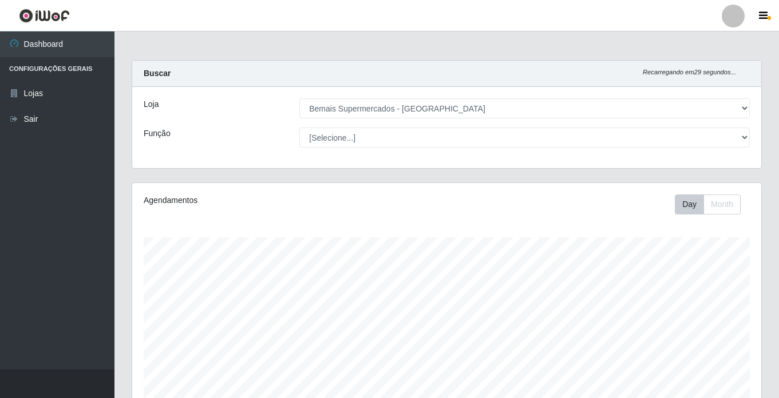
select select "250"
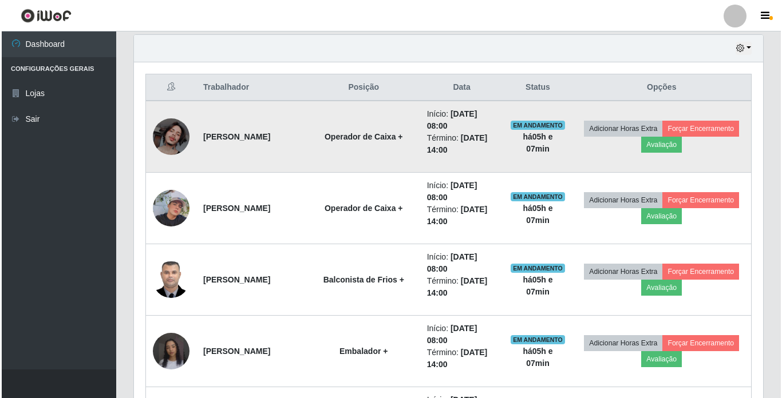
scroll to position [238, 629]
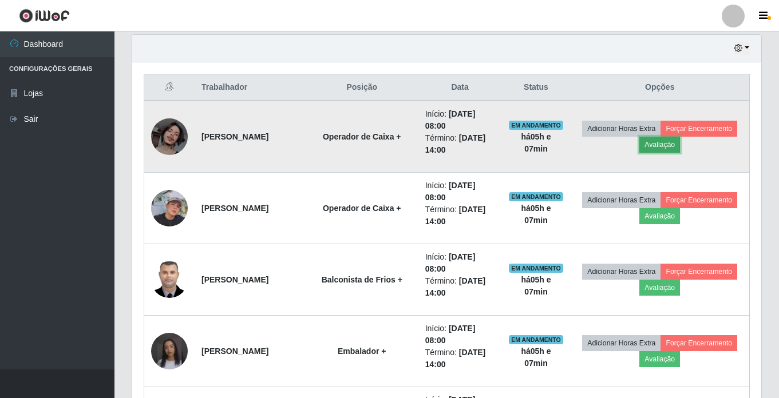
click at [680, 147] on button "Avaliação" at bounding box center [659, 145] width 41 height 16
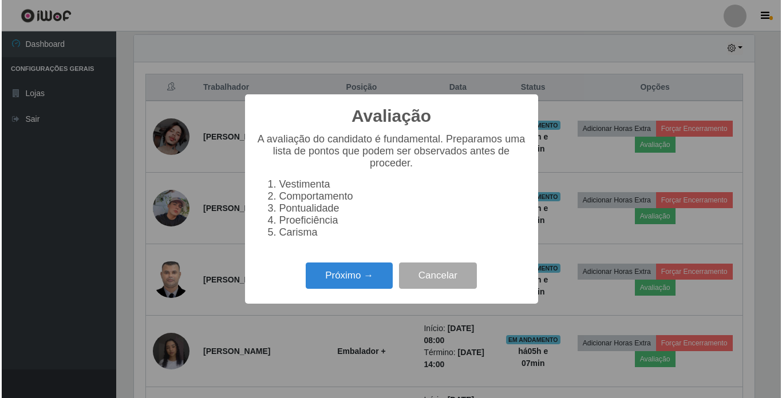
scroll to position [238, 623]
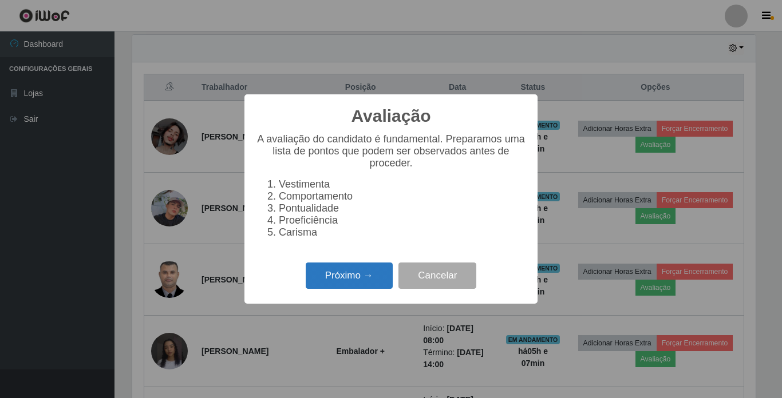
click at [369, 288] on button "Próximo →" at bounding box center [349, 276] width 87 height 27
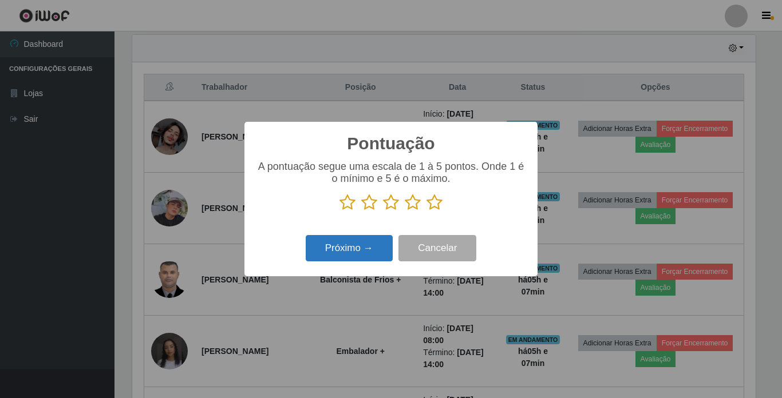
scroll to position [572067, 571681]
click at [442, 202] on p at bounding box center [391, 202] width 270 height 17
click at [430, 209] on icon at bounding box center [434, 202] width 16 height 17
click at [426, 211] on input "radio" at bounding box center [426, 211] width 0 height 0
click at [367, 249] on button "Próximo →" at bounding box center [349, 248] width 87 height 27
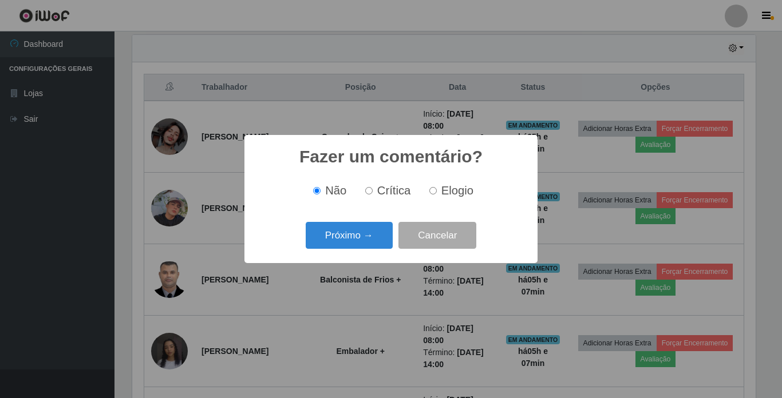
click at [367, 249] on button "Próximo →" at bounding box center [349, 235] width 87 height 27
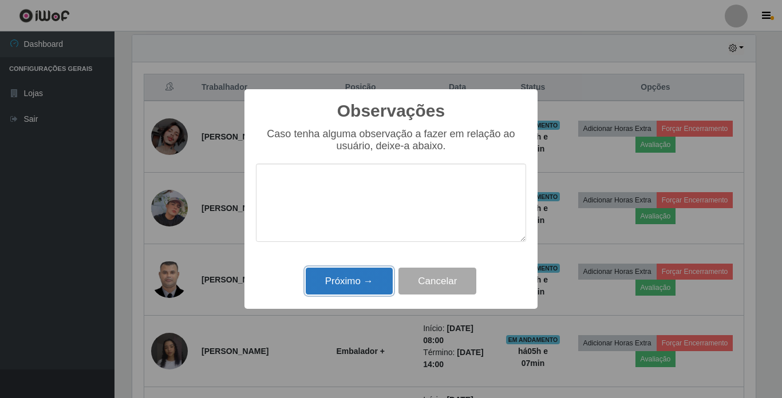
click at [363, 276] on button "Próximo →" at bounding box center [349, 281] width 87 height 27
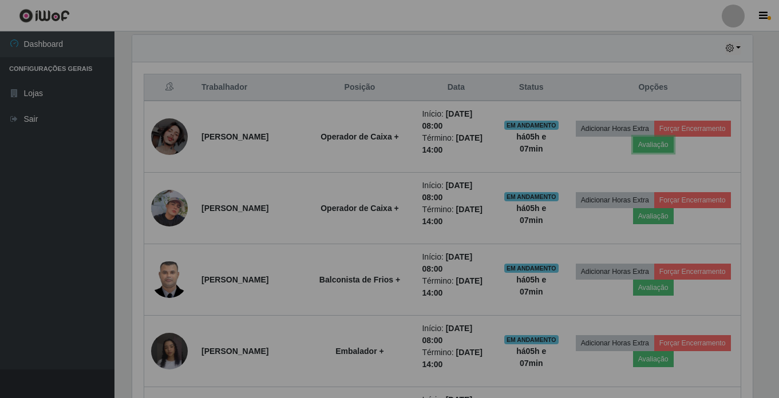
scroll to position [238, 629]
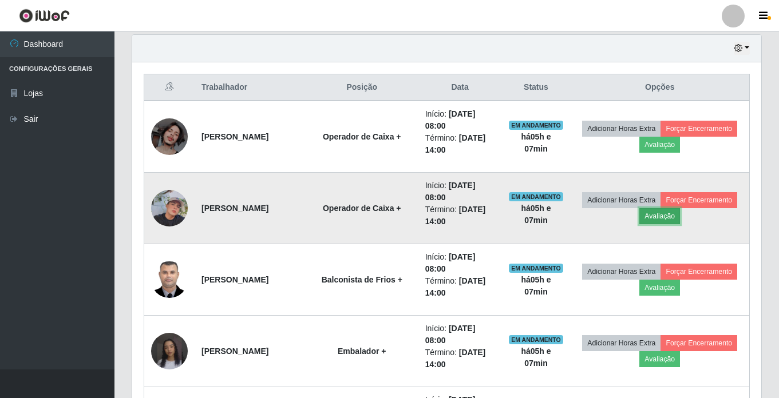
click at [680, 223] on button "Avaliação" at bounding box center [659, 216] width 41 height 16
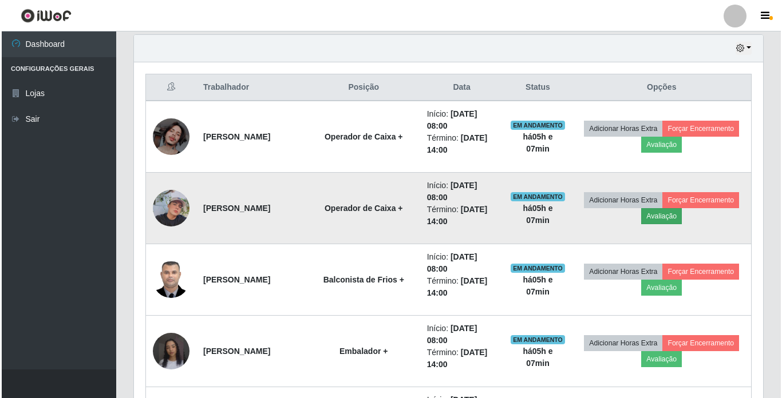
scroll to position [238, 623]
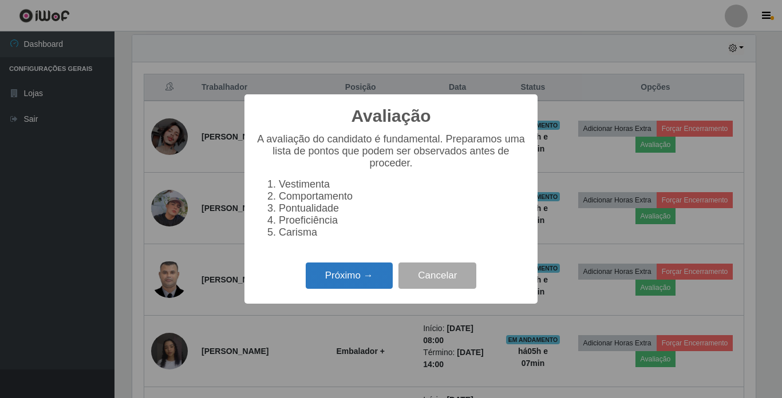
click at [345, 274] on button "Próximo →" at bounding box center [349, 276] width 87 height 27
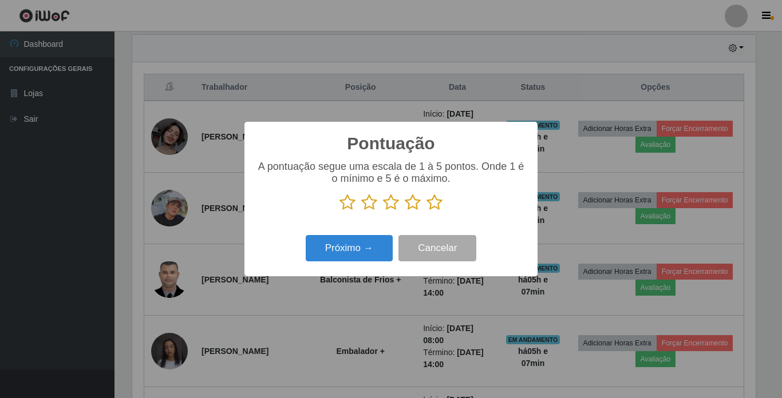
click at [438, 202] on icon at bounding box center [434, 202] width 16 height 17
click at [426, 211] on input "radio" at bounding box center [426, 211] width 0 height 0
click at [347, 241] on button "Próximo →" at bounding box center [349, 248] width 87 height 27
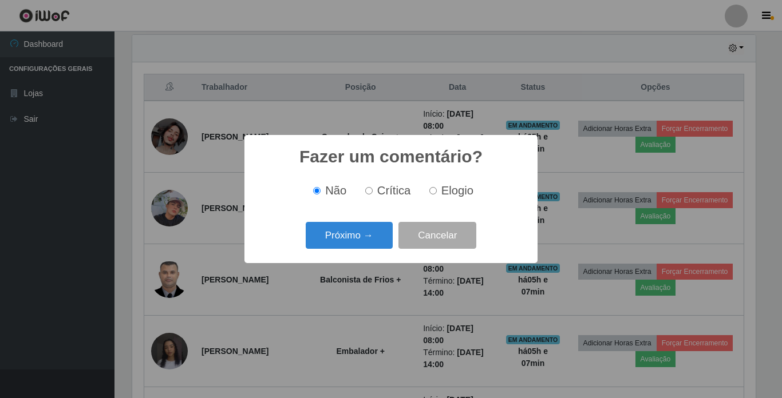
click at [347, 241] on button "Próximo →" at bounding box center [349, 235] width 87 height 27
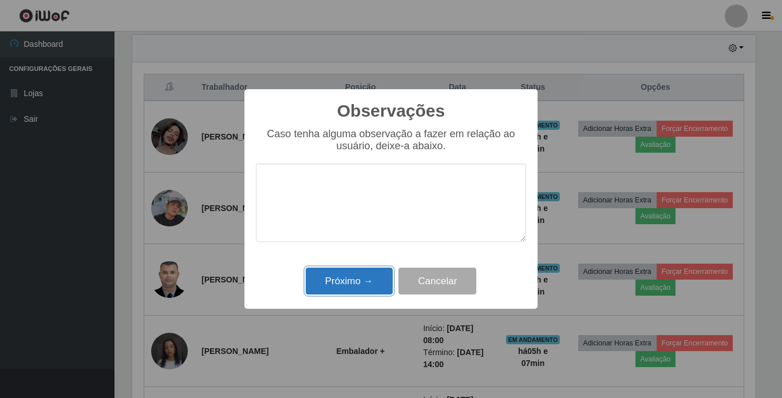
click at [345, 275] on button "Próximo →" at bounding box center [349, 281] width 87 height 27
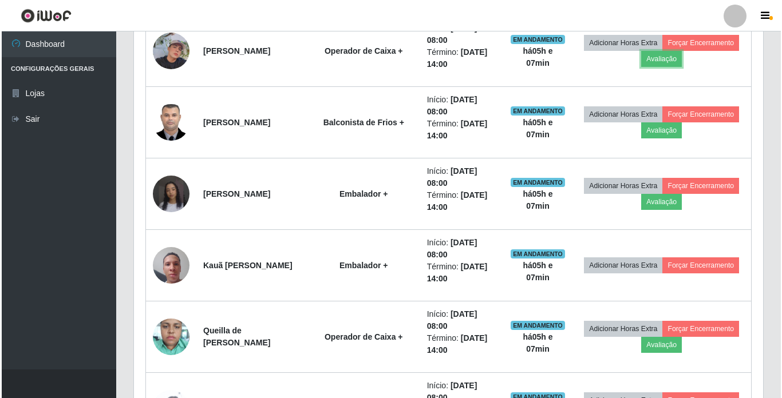
scroll to position [572, 0]
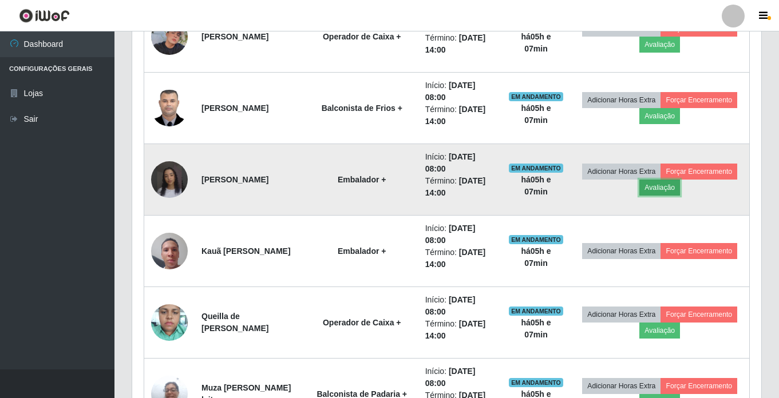
click at [680, 191] on button "Avaliação" at bounding box center [659, 188] width 41 height 16
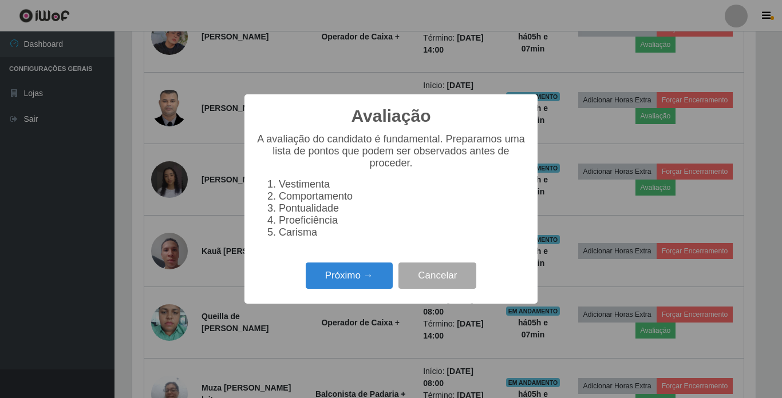
scroll to position [238, 623]
click at [343, 278] on button "Próximo →" at bounding box center [349, 276] width 87 height 27
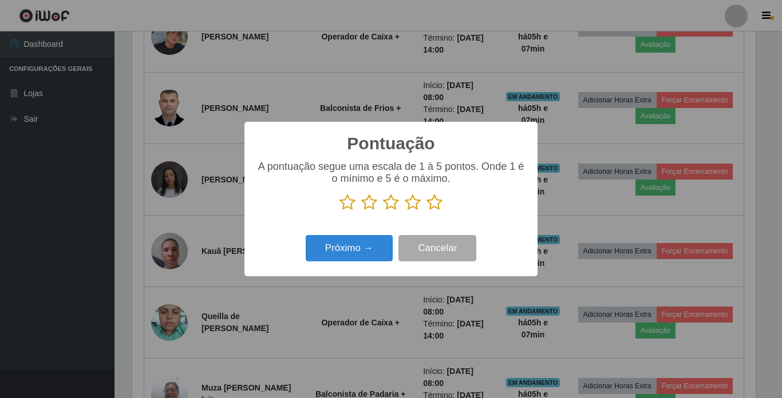
click at [428, 205] on icon at bounding box center [434, 202] width 16 height 17
click at [426, 211] on input "radio" at bounding box center [426, 211] width 0 height 0
click at [368, 247] on button "Próximo →" at bounding box center [349, 248] width 87 height 27
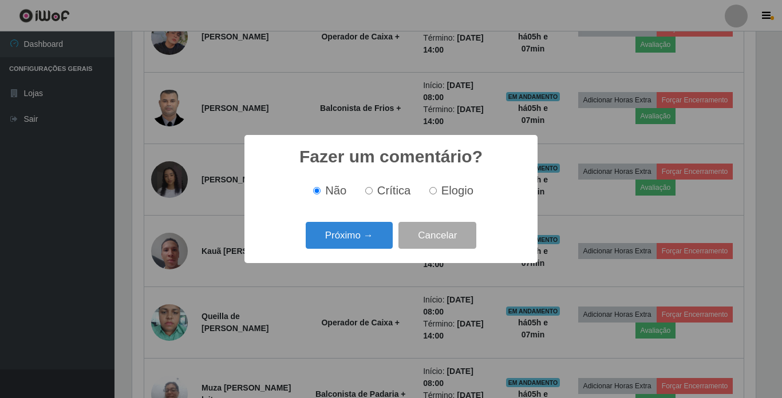
click at [368, 247] on button "Próximo →" at bounding box center [349, 235] width 87 height 27
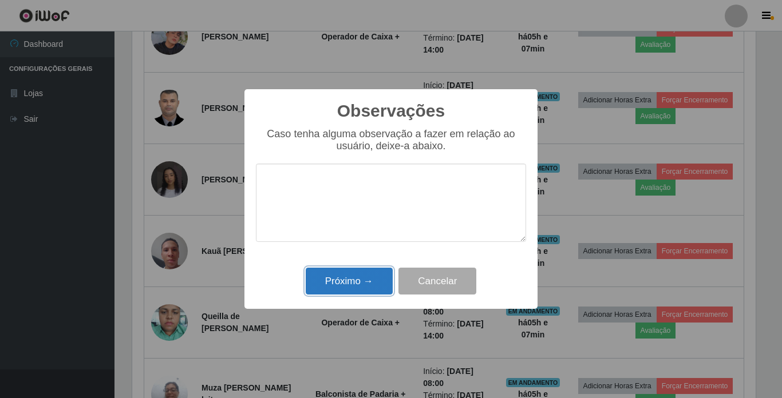
click at [366, 278] on button "Próximo →" at bounding box center [349, 281] width 87 height 27
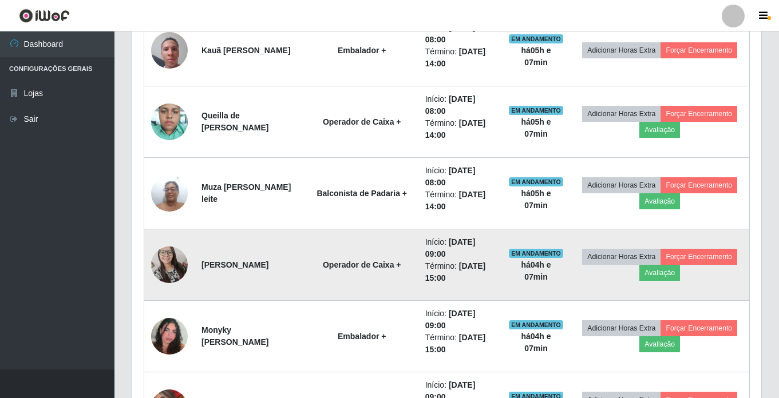
scroll to position [801, 0]
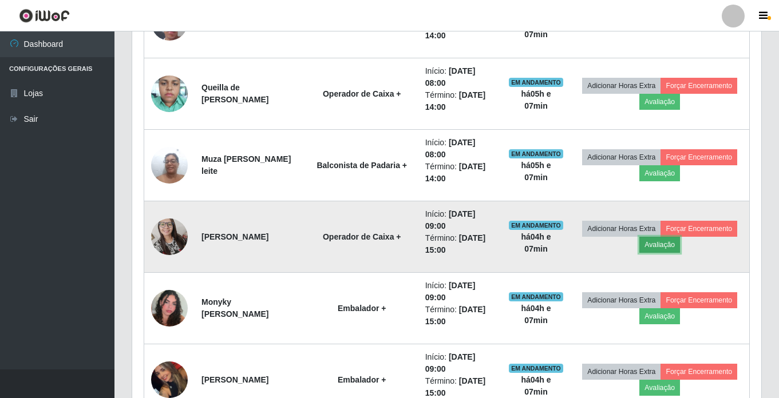
click at [680, 247] on button "Avaliação" at bounding box center [659, 245] width 41 height 16
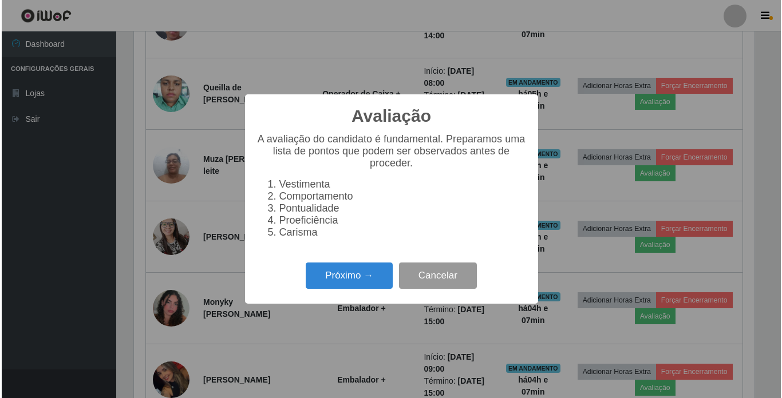
scroll to position [238, 623]
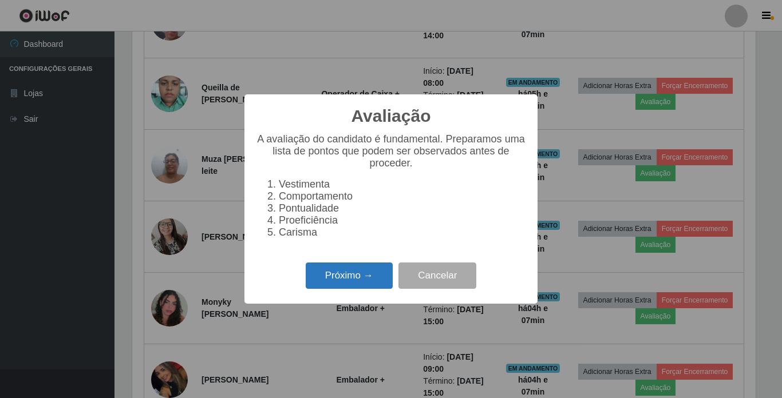
click at [332, 280] on button "Próximo →" at bounding box center [349, 276] width 87 height 27
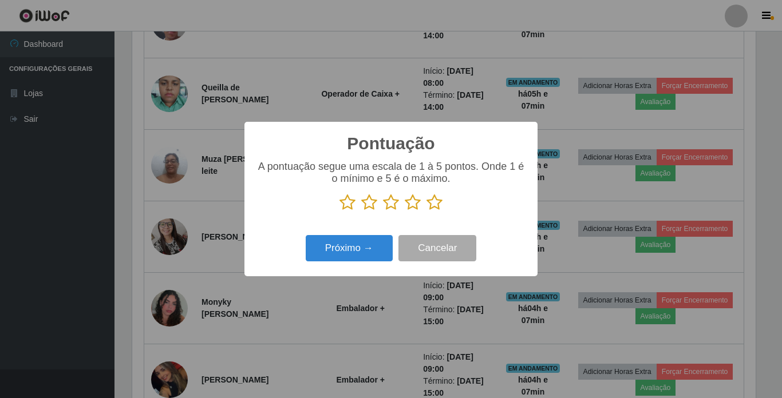
drag, startPoint x: 426, startPoint y: 197, endPoint x: 409, endPoint y: 204, distance: 18.5
click at [421, 199] on p at bounding box center [391, 202] width 270 height 17
drag, startPoint x: 409, startPoint y: 204, endPoint x: 424, endPoint y: 209, distance: 15.7
click at [433, 205] on icon at bounding box center [434, 202] width 16 height 17
click at [426, 211] on input "radio" at bounding box center [426, 211] width 0 height 0
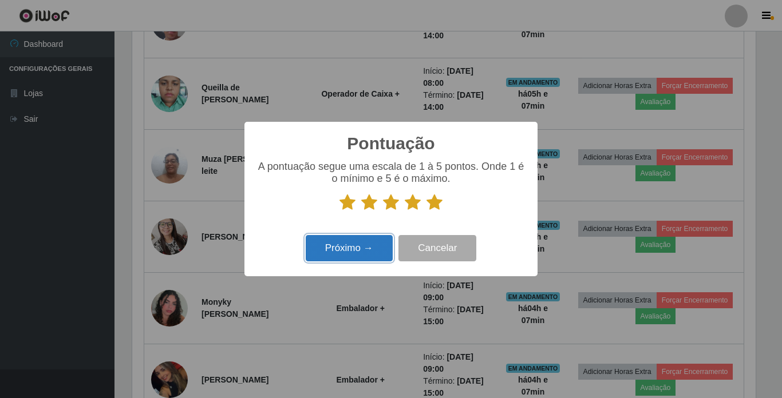
click at [360, 247] on button "Próximo →" at bounding box center [349, 248] width 87 height 27
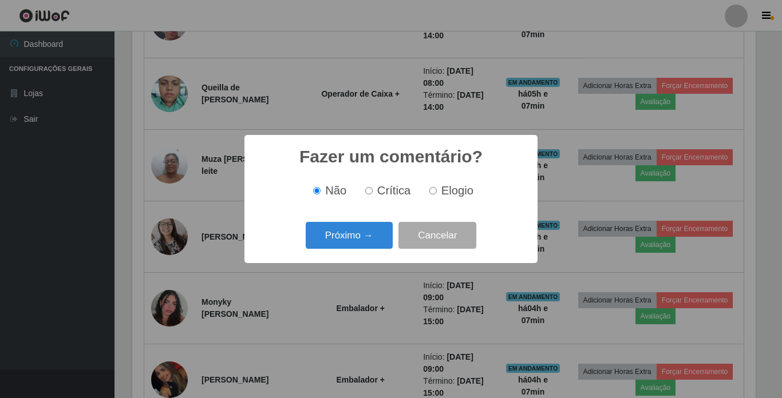
click at [360, 247] on button "Próximo →" at bounding box center [349, 235] width 87 height 27
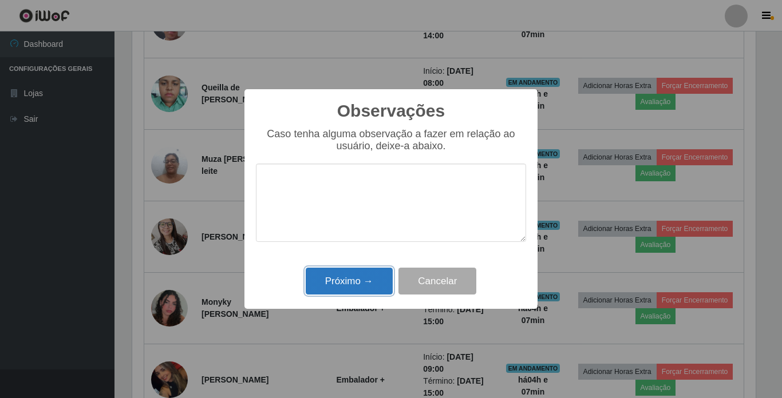
click at [356, 282] on button "Próximo →" at bounding box center [349, 281] width 87 height 27
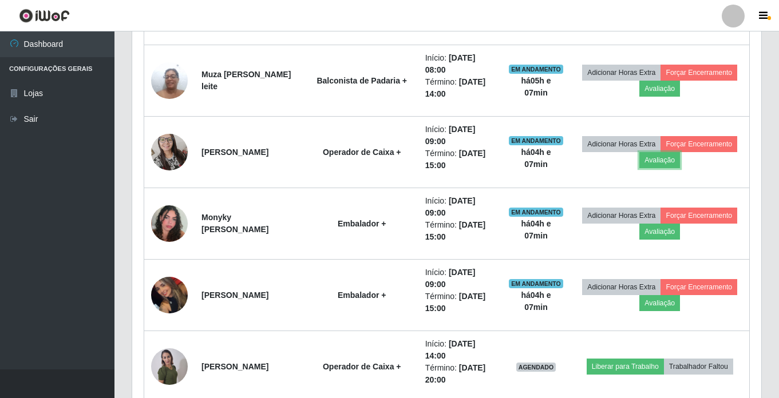
scroll to position [916, 0]
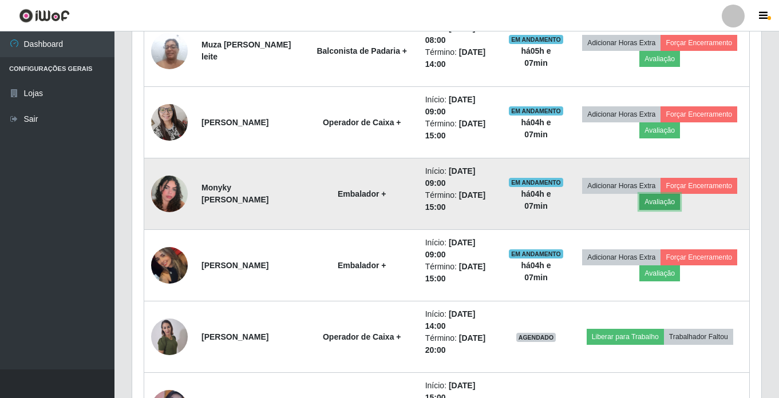
click at [680, 205] on button "Avaliação" at bounding box center [659, 202] width 41 height 16
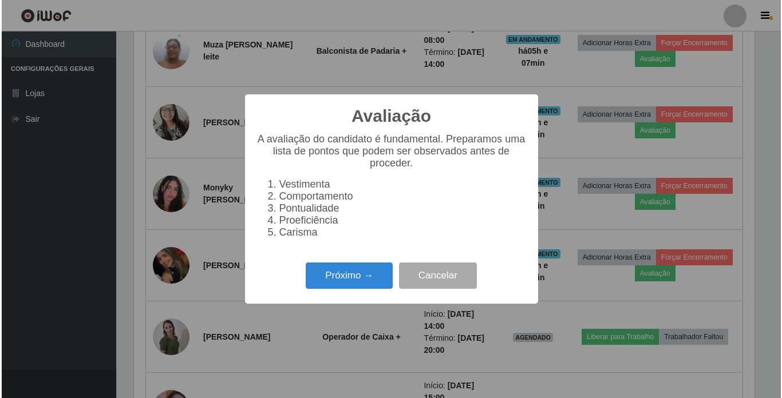
scroll to position [0, 0]
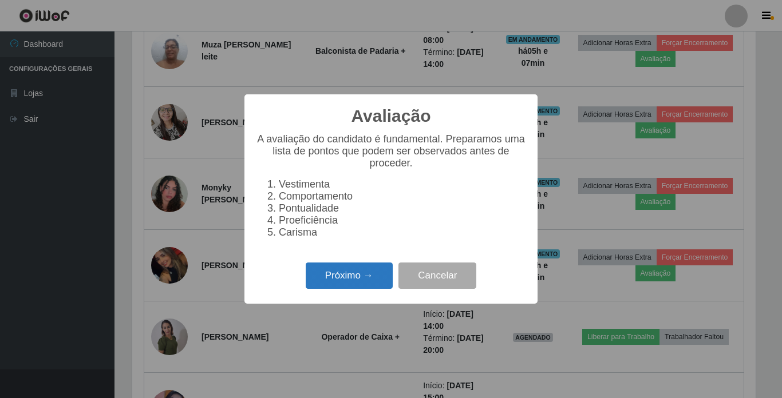
click at [355, 280] on button "Próximo →" at bounding box center [349, 276] width 87 height 27
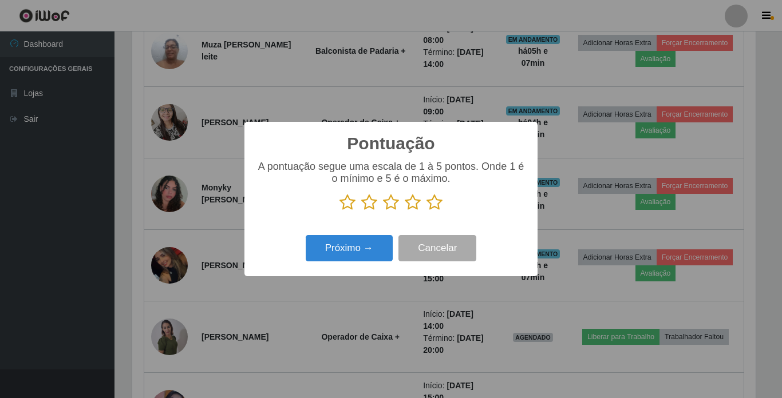
click at [433, 210] on icon at bounding box center [434, 202] width 16 height 17
click at [426, 211] on input "radio" at bounding box center [426, 211] width 0 height 0
click at [371, 256] on button "Próximo →" at bounding box center [349, 248] width 87 height 27
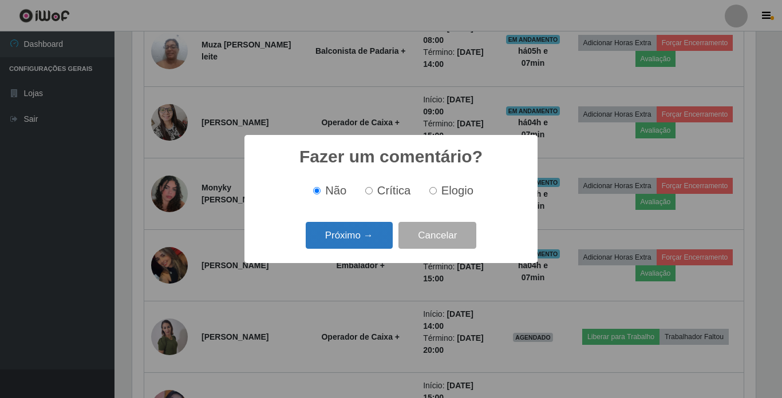
click at [374, 242] on button "Próximo →" at bounding box center [349, 235] width 87 height 27
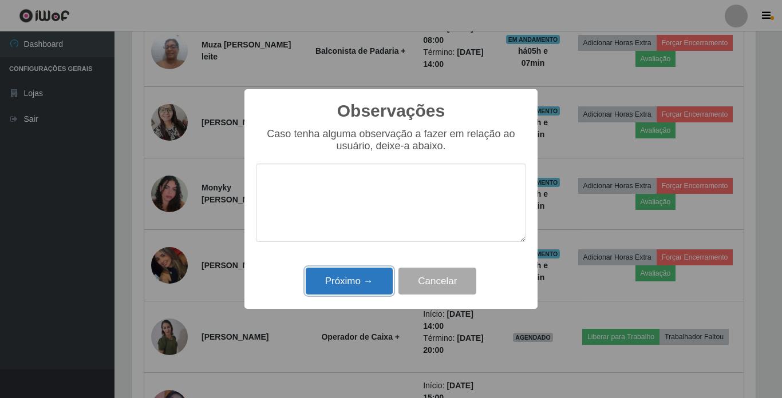
click at [370, 284] on button "Próximo →" at bounding box center [349, 281] width 87 height 27
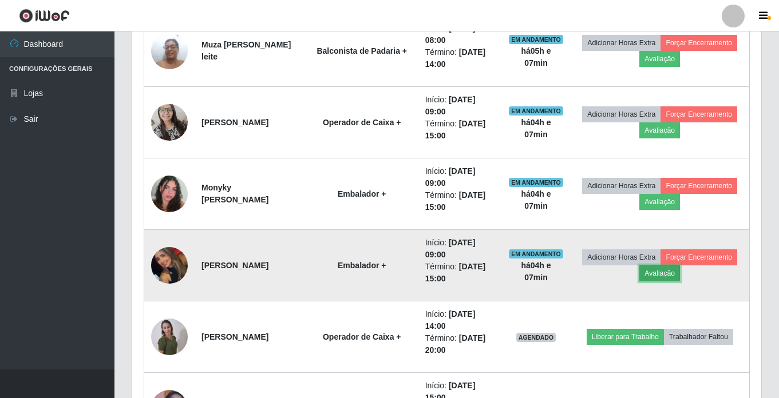
click at [680, 272] on button "Avaliação" at bounding box center [659, 274] width 41 height 16
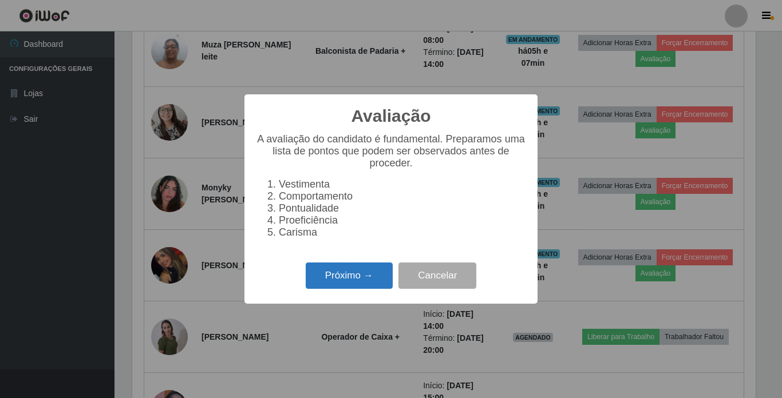
click at [329, 283] on button "Próximo →" at bounding box center [349, 276] width 87 height 27
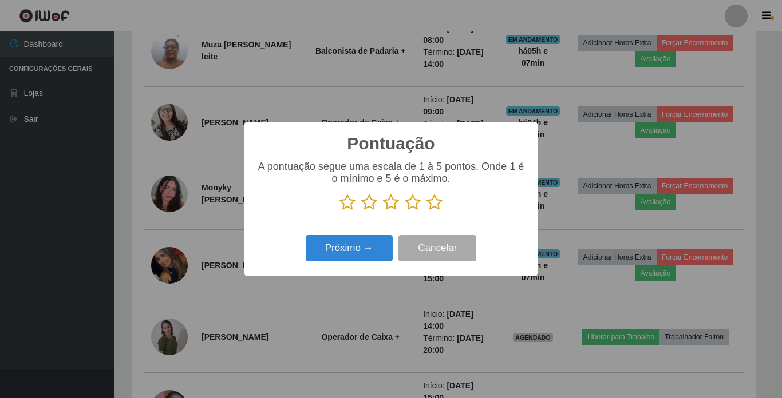
click at [433, 209] on icon at bounding box center [434, 202] width 16 height 17
click at [426, 211] on input "radio" at bounding box center [426, 211] width 0 height 0
click at [324, 246] on button "Próximo →" at bounding box center [349, 248] width 87 height 27
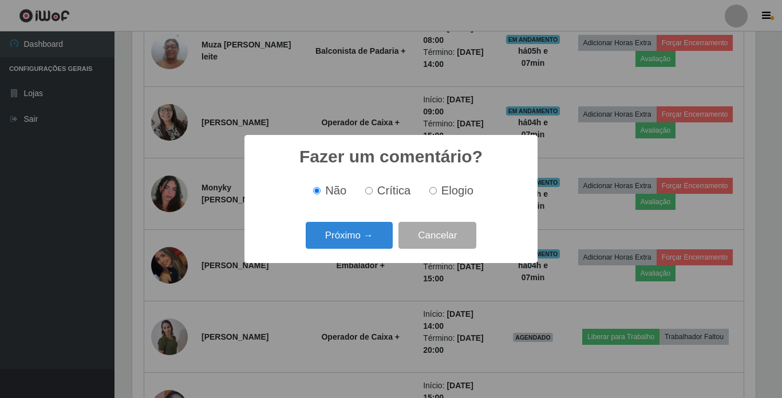
click at [324, 246] on button "Próximo →" at bounding box center [349, 235] width 87 height 27
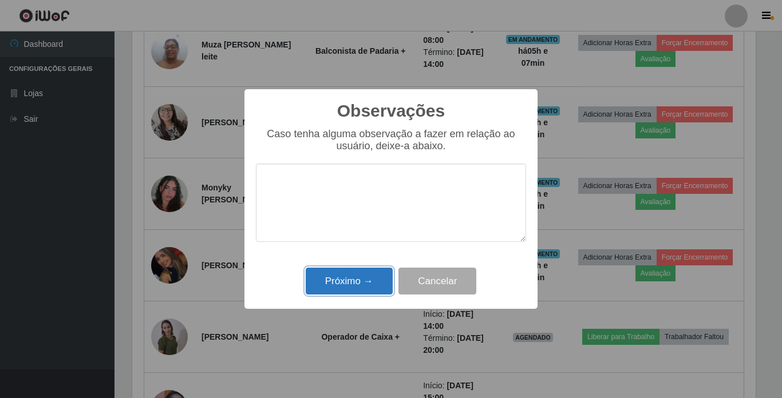
click at [331, 293] on button "Próximo →" at bounding box center [349, 281] width 87 height 27
